Goal: Task Accomplishment & Management: Use online tool/utility

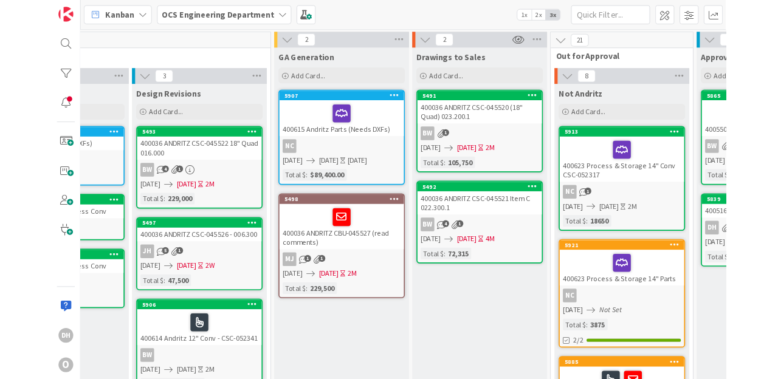
scroll to position [0, 283]
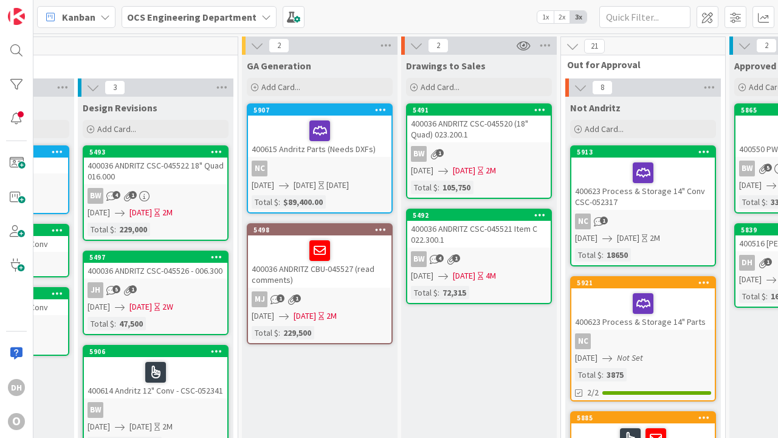
click at [178, 381] on div at bounding box center [156, 372] width 136 height 26
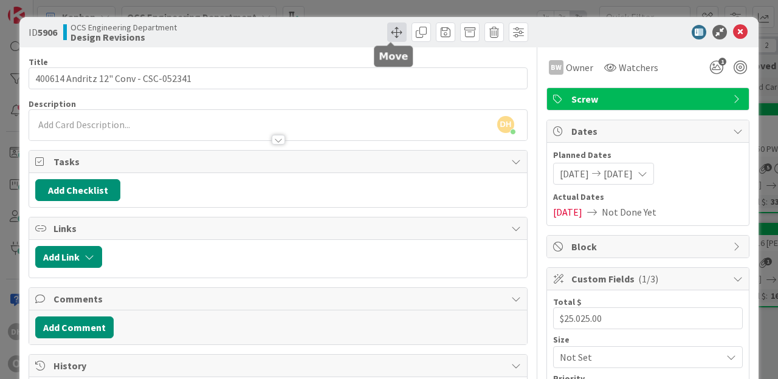
click at [389, 31] on span at bounding box center [396, 31] width 19 height 19
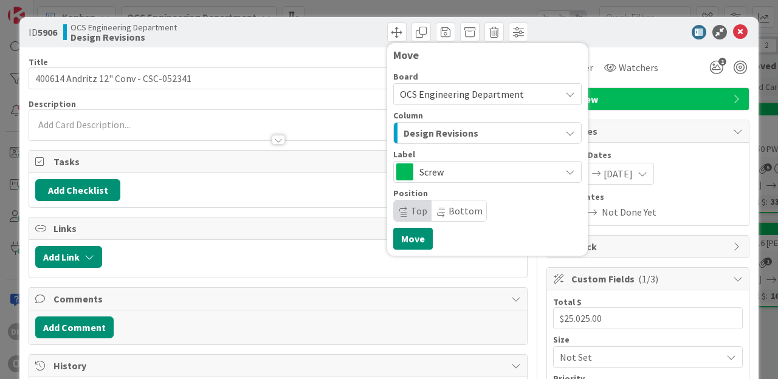
click at [456, 131] on span "Design Revisions" at bounding box center [441, 133] width 75 height 16
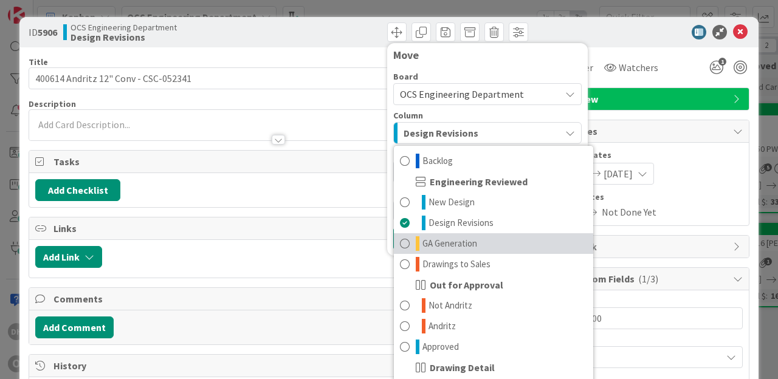
click at [466, 244] on span "GA Generation" at bounding box center [450, 243] width 55 height 15
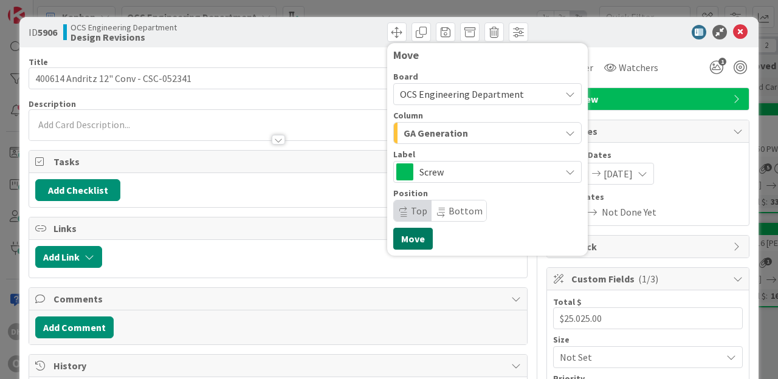
click at [418, 236] on button "Move" at bounding box center [413, 239] width 40 height 22
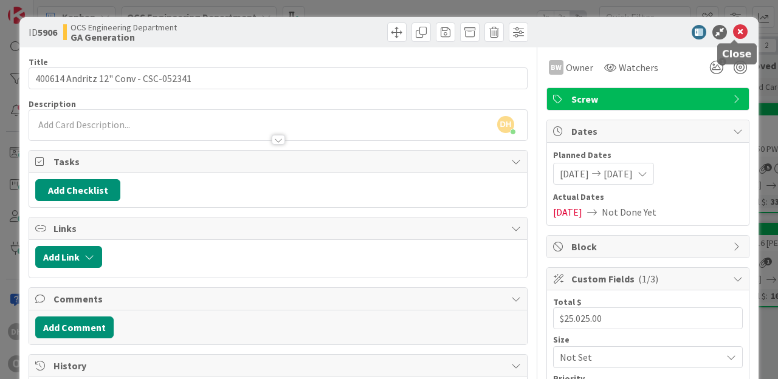
click at [738, 36] on icon at bounding box center [740, 32] width 15 height 15
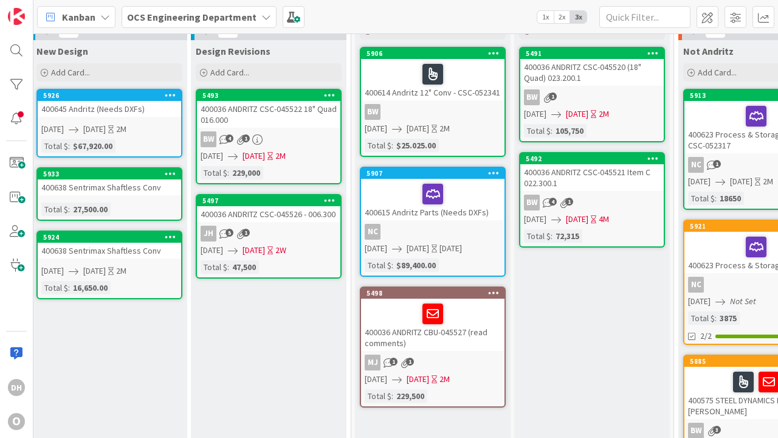
scroll to position [57, 0]
